Goal: Transaction & Acquisition: Purchase product/service

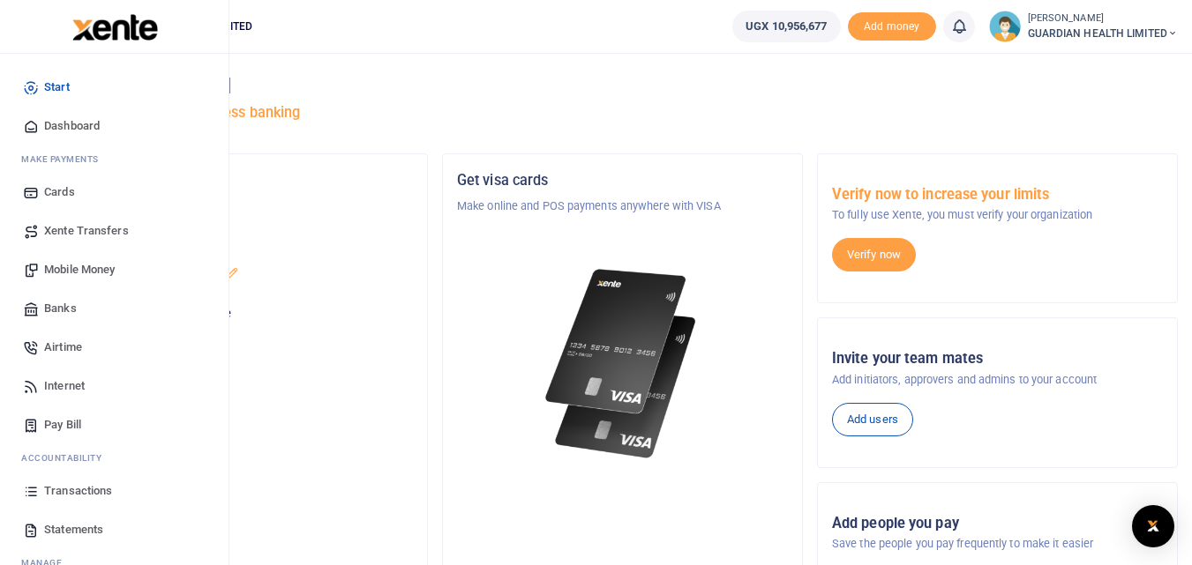
click at [93, 271] on span "Mobile Money" at bounding box center [79, 270] width 71 height 18
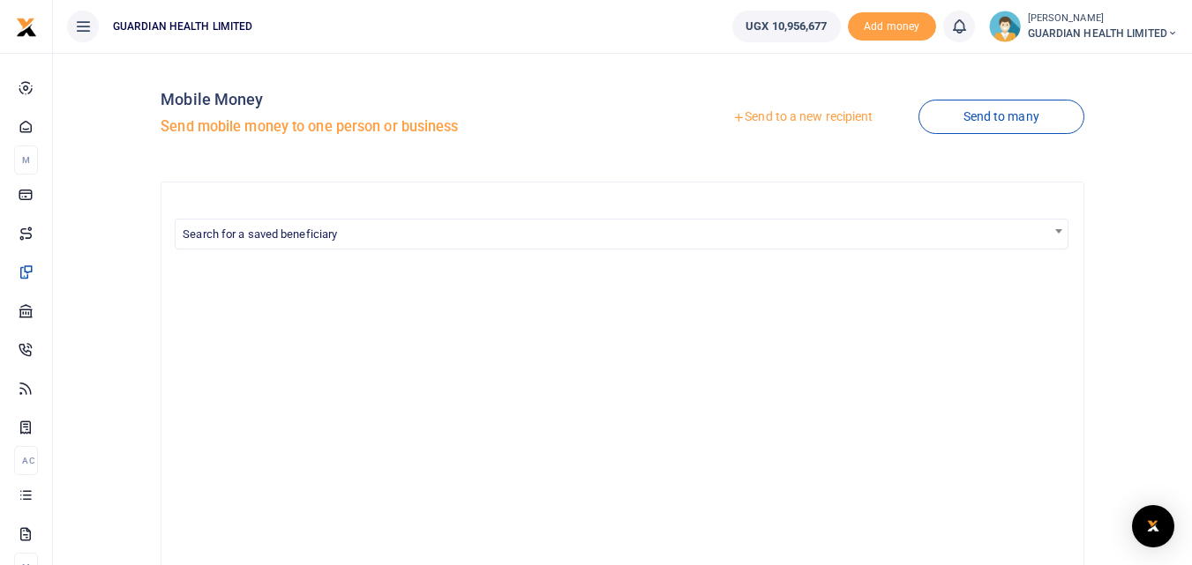
click at [809, 108] on link "Send to a new recipient" at bounding box center [802, 117] width 230 height 32
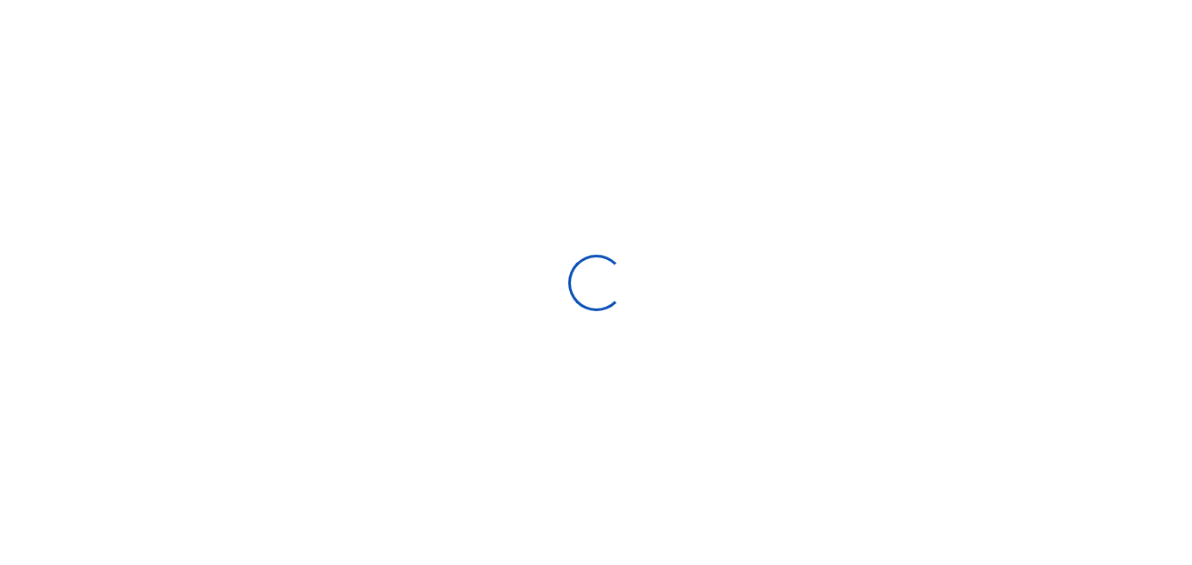
select select "Loading bundles"
select select
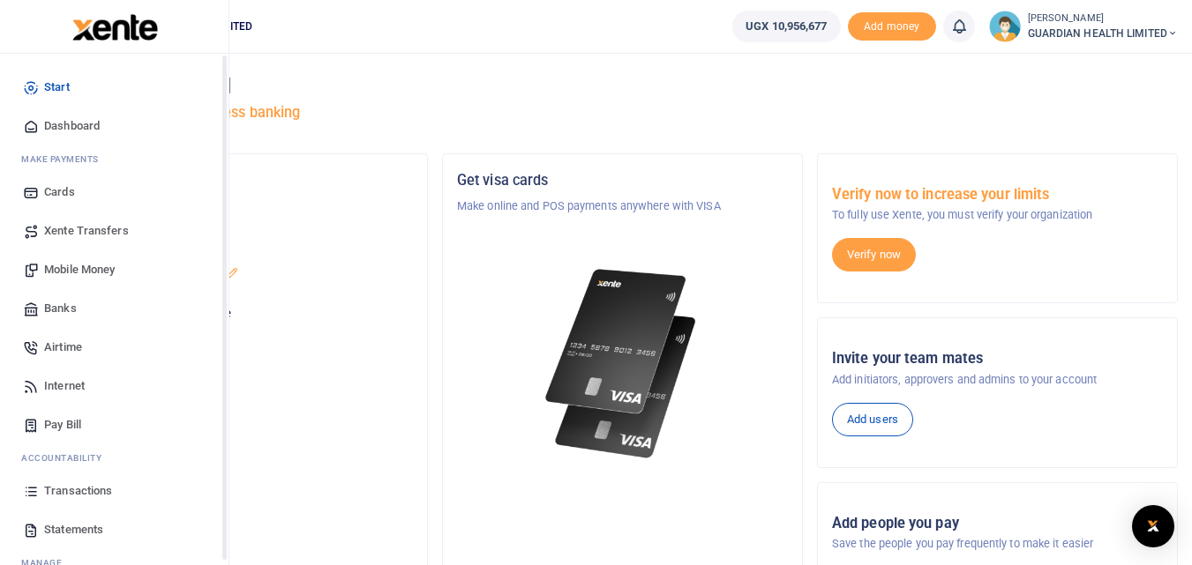
click at [55, 265] on span "Mobile Money" at bounding box center [79, 270] width 71 height 18
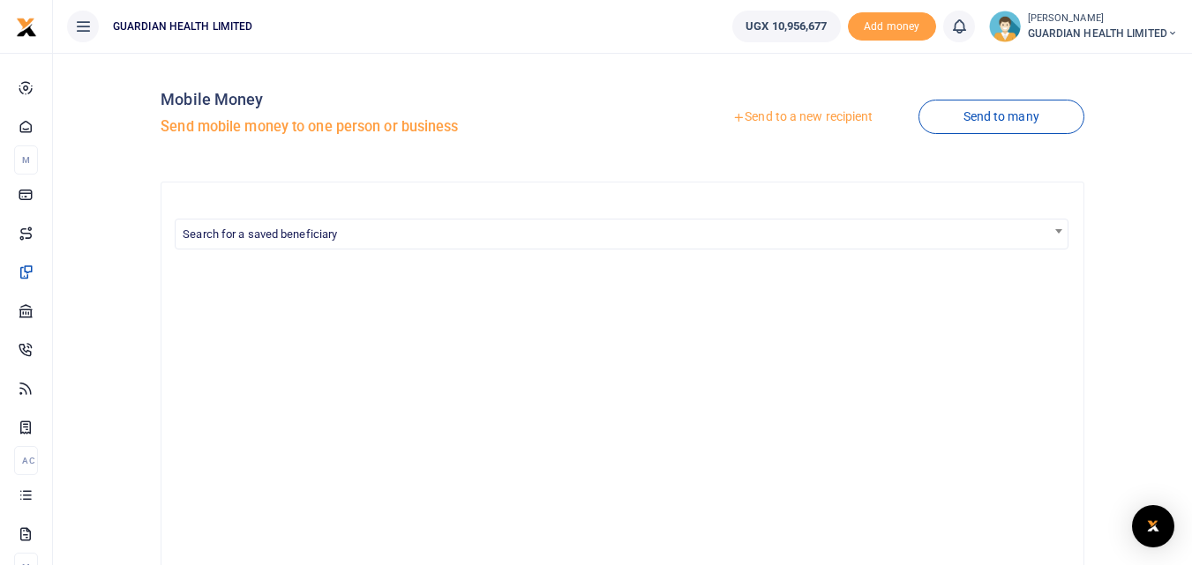
click at [793, 116] on link "Send to a new recipient" at bounding box center [802, 117] width 230 height 32
